Goal: Task Accomplishment & Management: Manage account settings

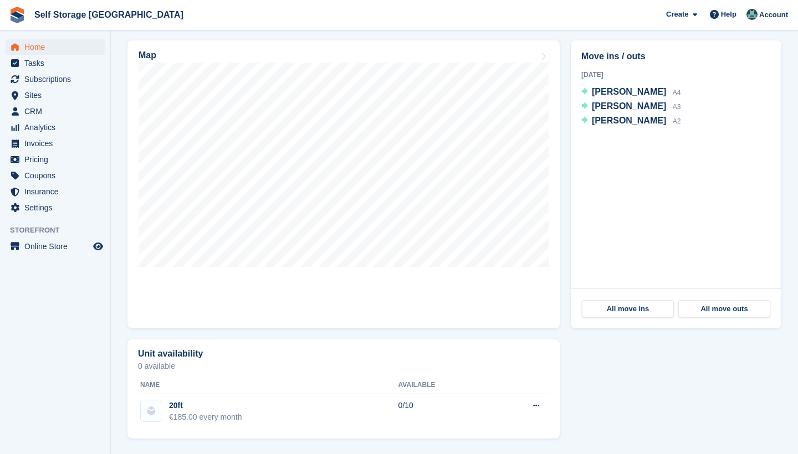
scroll to position [321, 0]
click at [57, 144] on span "Invoices" at bounding box center [57, 144] width 67 height 16
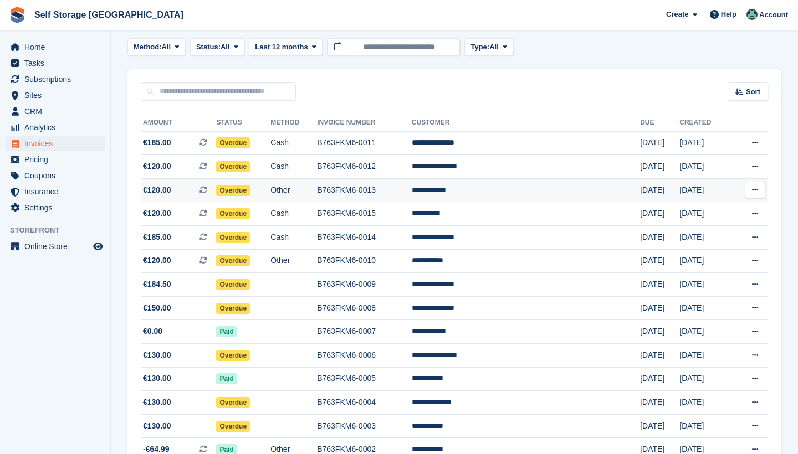
scroll to position [55, 0]
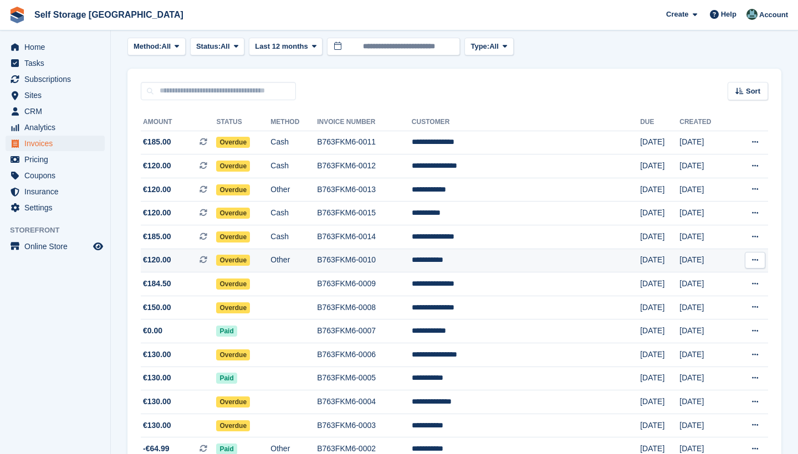
click at [759, 263] on button at bounding box center [755, 260] width 21 height 17
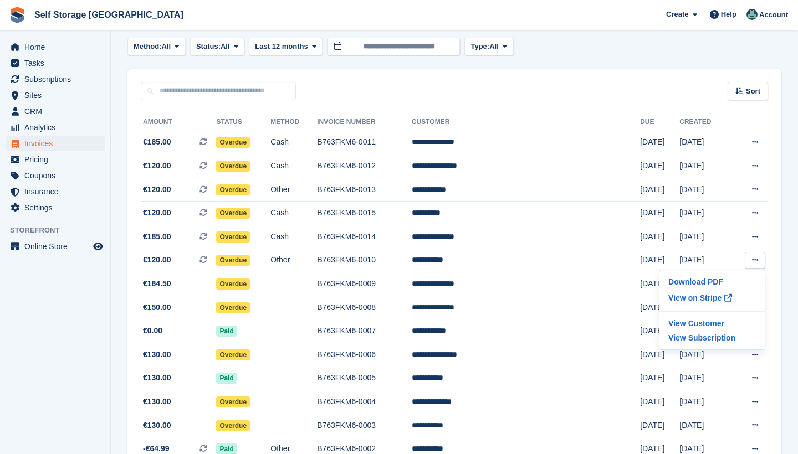
click at [78, 292] on aside "Home Tasks Subscriptions Subscriptions Subscriptions Price increases NEW Price …" at bounding box center [55, 229] width 110 height 399
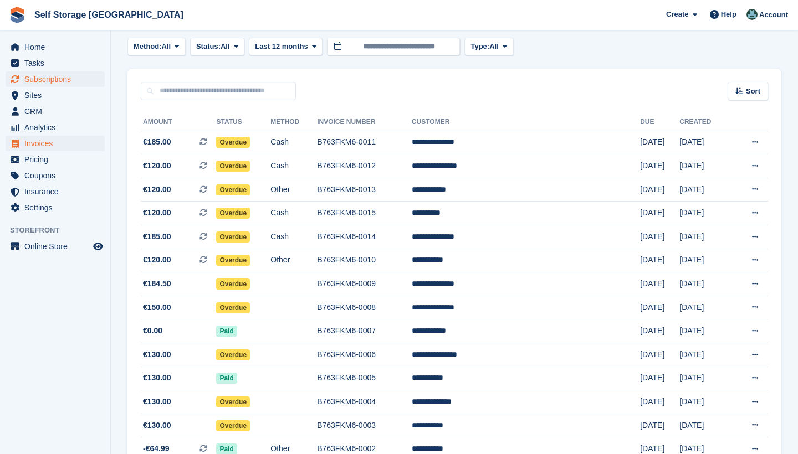
click at [70, 80] on span "Subscriptions" at bounding box center [57, 79] width 67 height 16
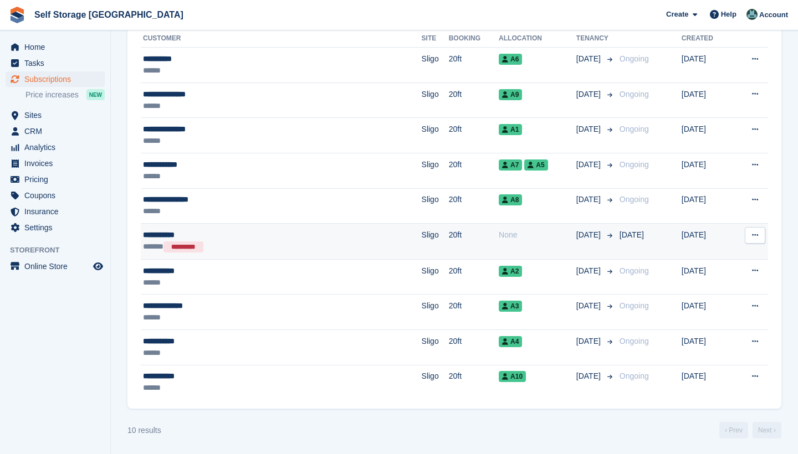
scroll to position [259, 0]
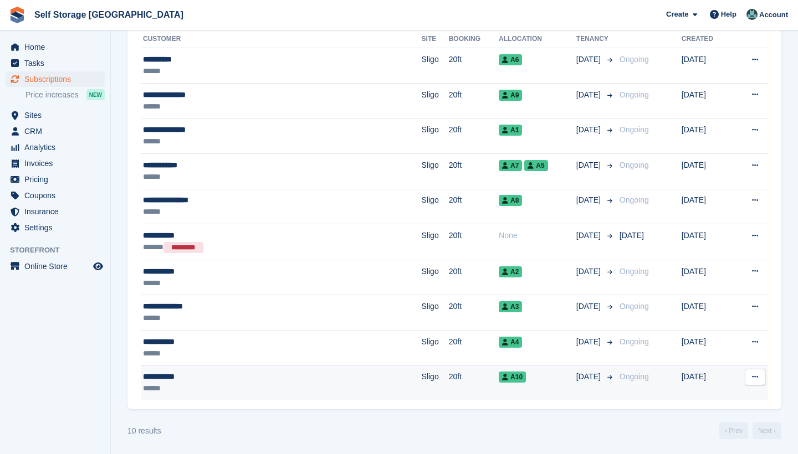
click at [253, 379] on div "**********" at bounding box center [231, 377] width 176 height 12
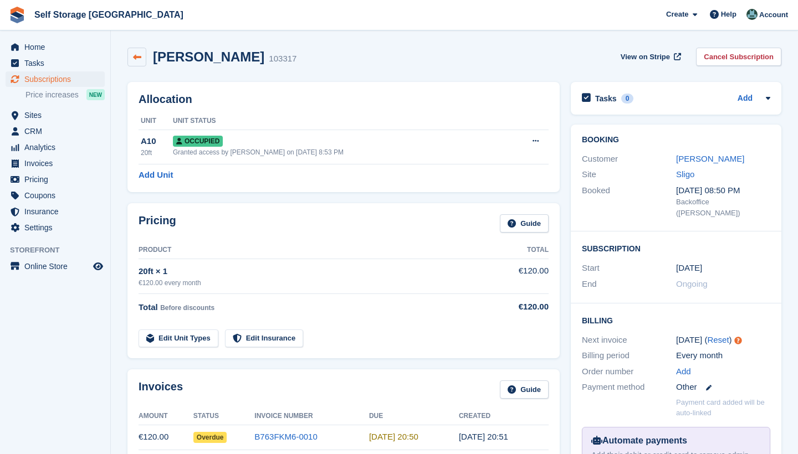
click at [145, 59] on link at bounding box center [136, 57] width 19 height 19
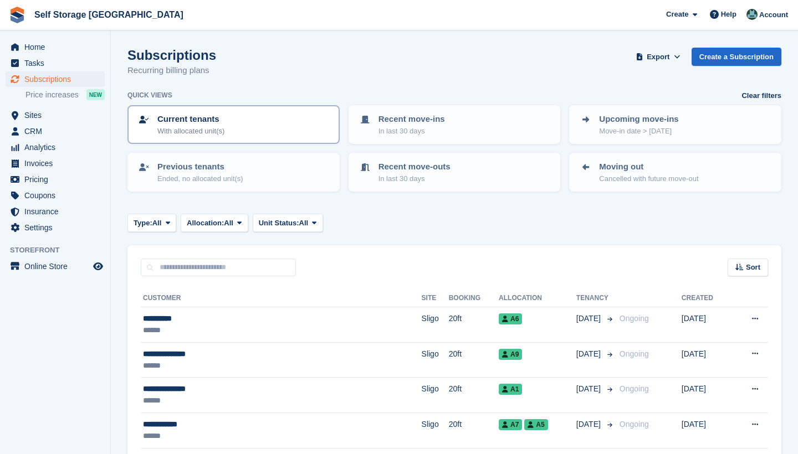
click at [262, 134] on div "Current tenants With allocated unit(s)" at bounding box center [233, 124] width 192 height 23
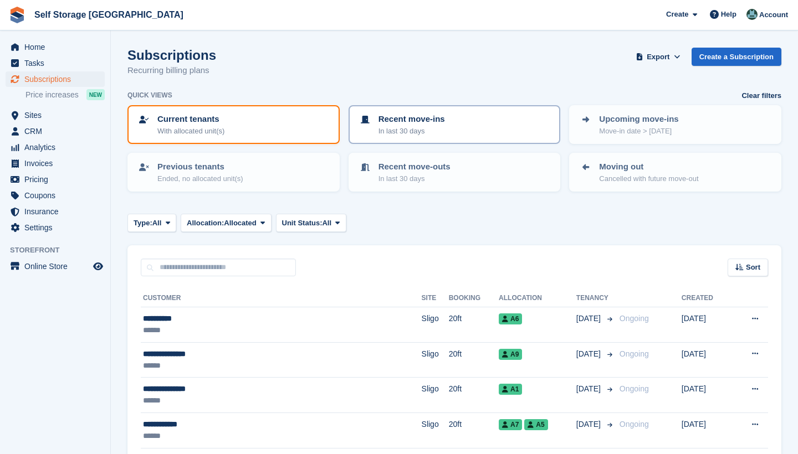
click at [434, 121] on p "Recent move-ins" at bounding box center [412, 119] width 67 height 13
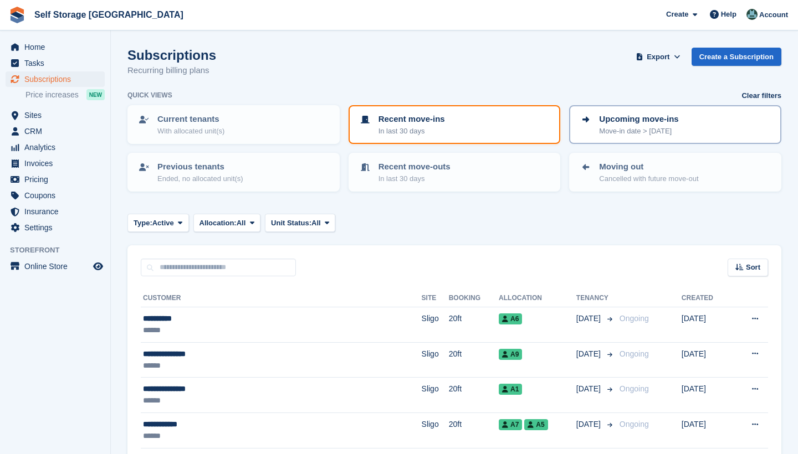
click at [587, 127] on div "Upcoming move-ins Move-in date > today" at bounding box center [675, 124] width 192 height 23
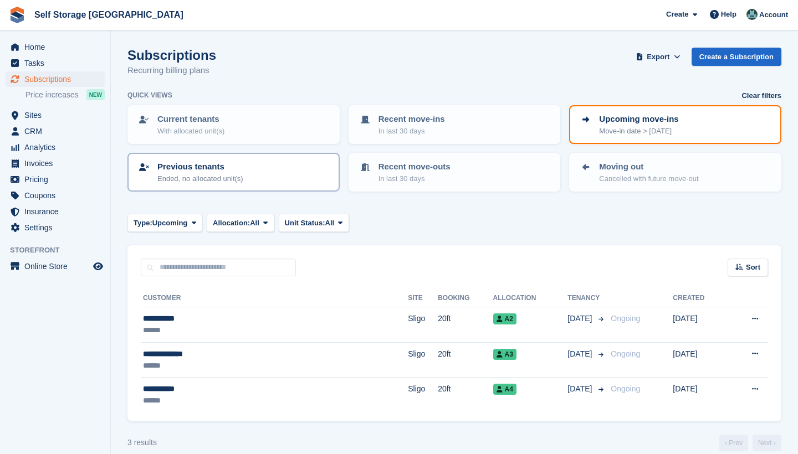
click at [280, 175] on div "Previous tenants Ended, no allocated unit(s)" at bounding box center [233, 172] width 192 height 23
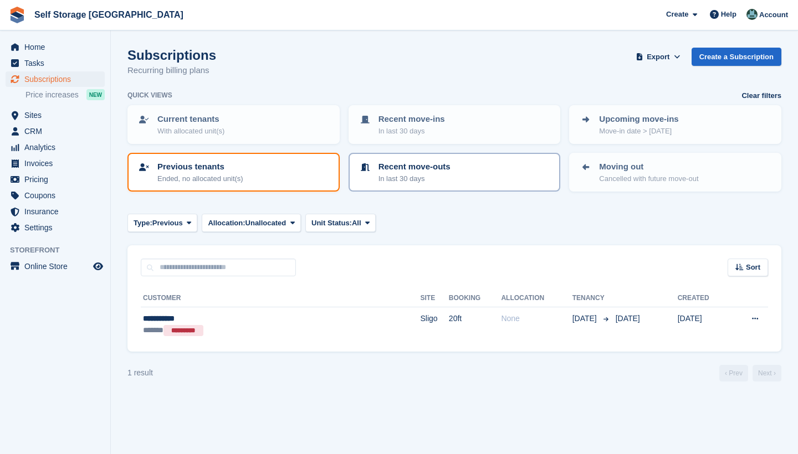
click at [426, 174] on p "In last 30 days" at bounding box center [415, 178] width 72 height 11
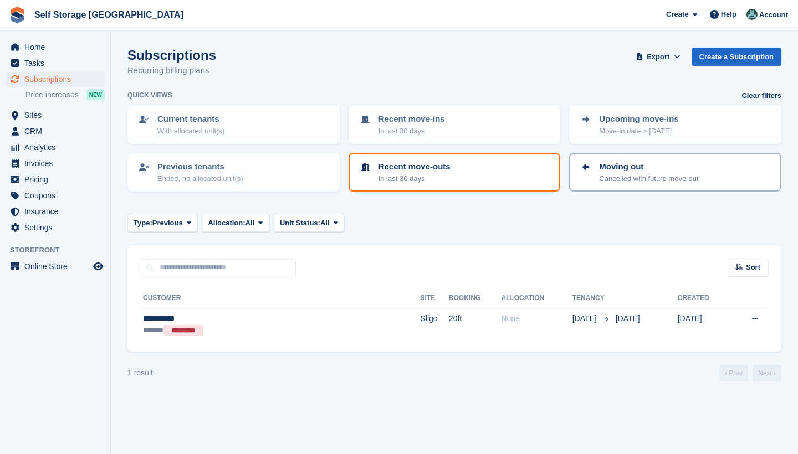
click at [611, 168] on p "Moving out" at bounding box center [648, 167] width 99 height 13
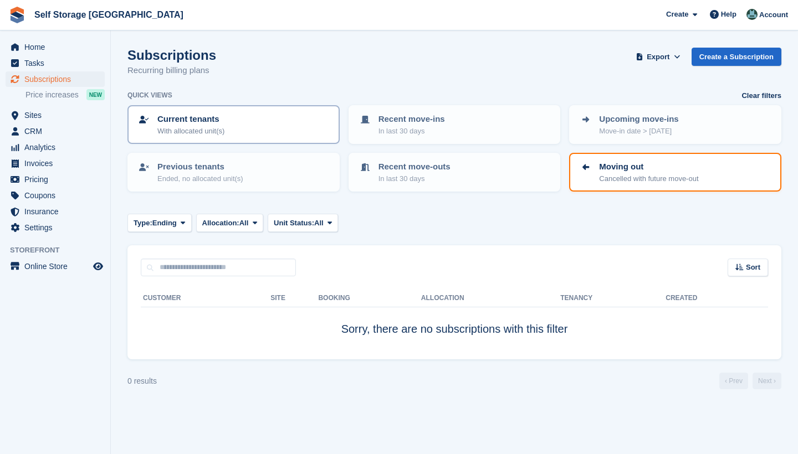
click at [301, 131] on div "Current tenants With allocated unit(s)" at bounding box center [233, 124] width 192 height 23
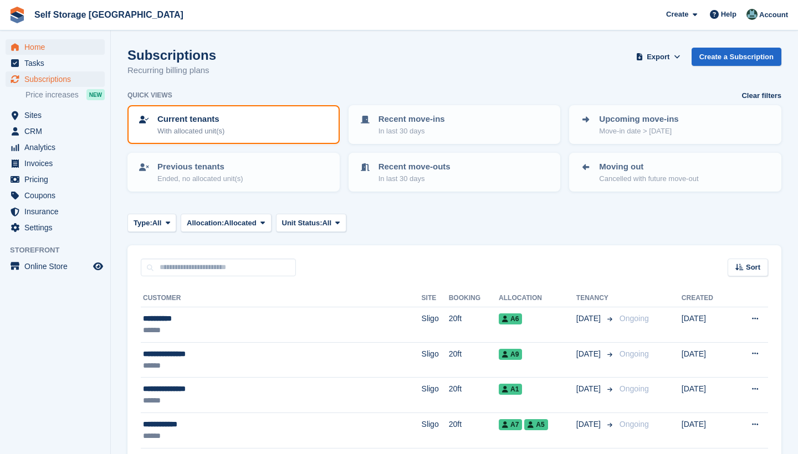
click at [43, 46] on span "Home" at bounding box center [57, 47] width 67 height 16
